Goal: Transaction & Acquisition: Purchase product/service

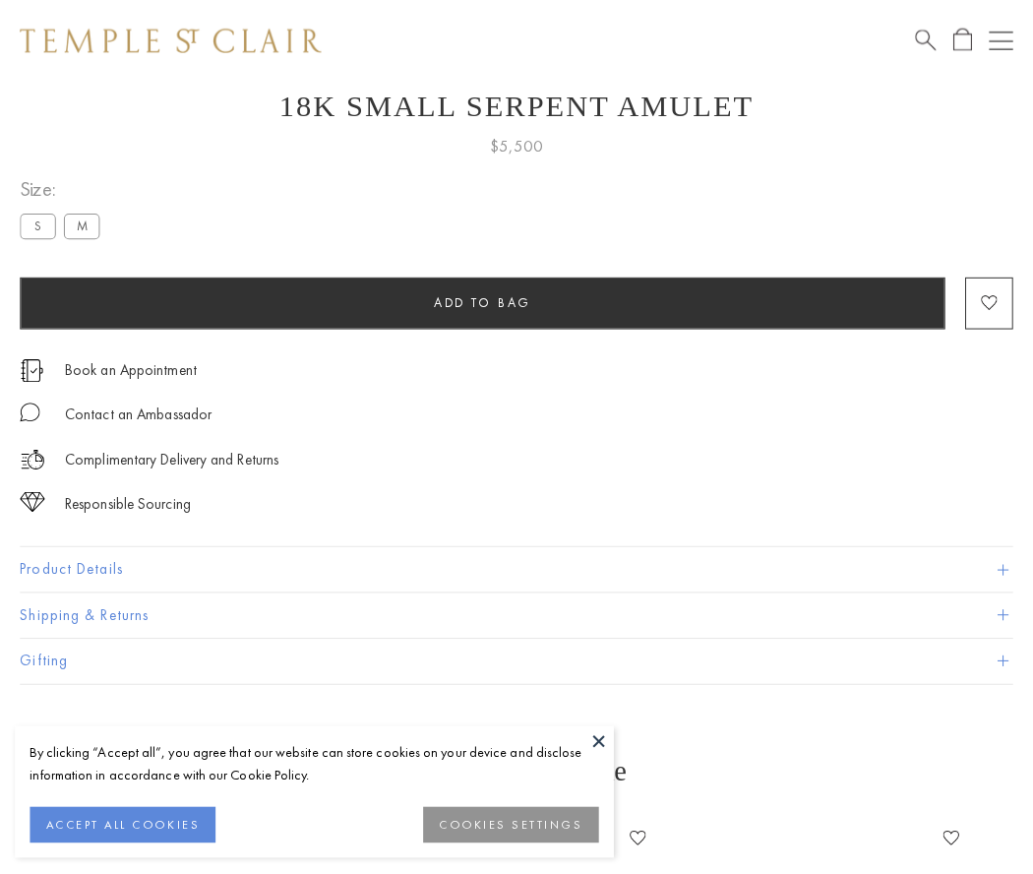
scroll to position [66, 0]
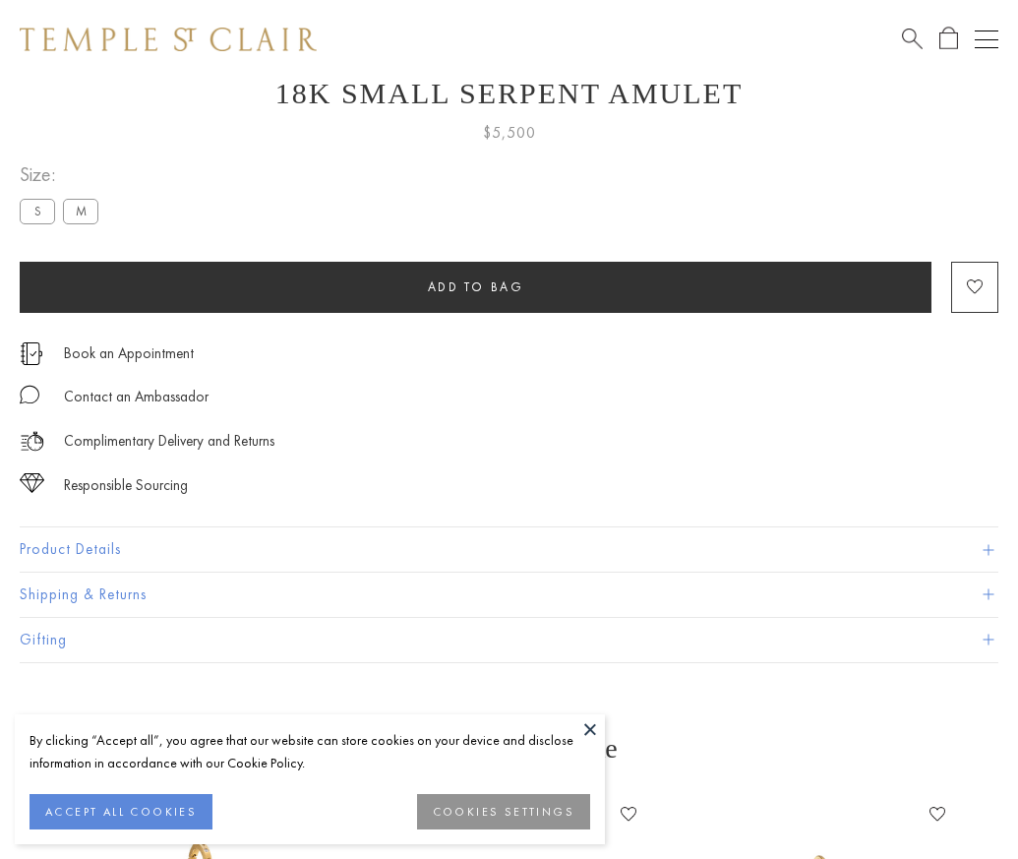
click at [475, 286] on span "Add to bag" at bounding box center [476, 286] width 96 height 17
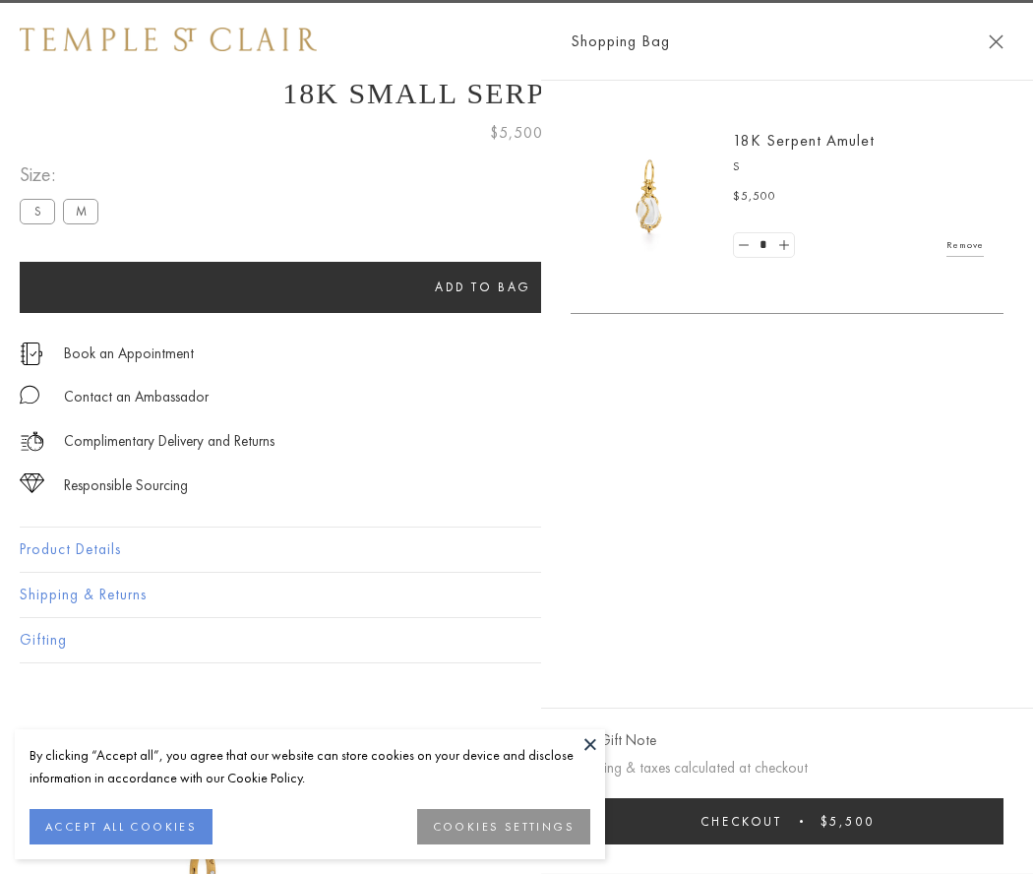
click at [782, 820] on span "Checkout" at bounding box center [741, 821] width 82 height 17
